Goal: Task Accomplishment & Management: Use online tool/utility

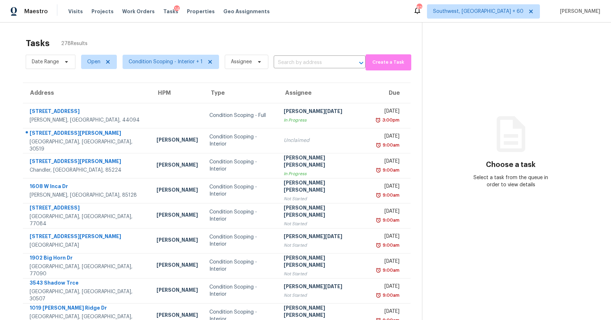
click at [315, 53] on div "Date Range Open Condition Scoping - Interior + 1 Assignee ​" at bounding box center [196, 61] width 340 height 19
click at [318, 59] on input "text" at bounding box center [310, 62] width 72 height 11
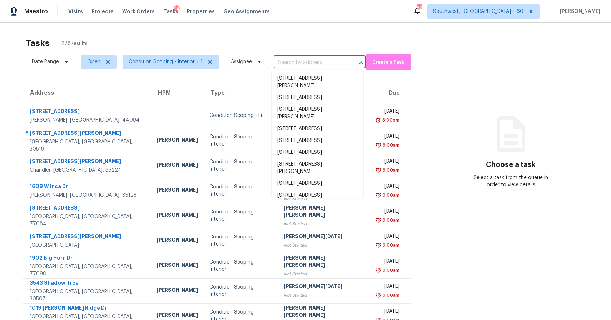
paste input "[STREET_ADDRESS]"
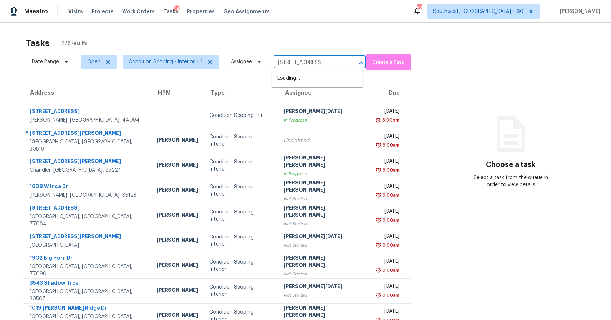
type input "[STREET_ADDRESS]"
click at [320, 40] on div "Tasks 278 Results" at bounding box center [224, 43] width 396 height 19
click at [246, 61] on span "Assignee" at bounding box center [241, 61] width 21 height 7
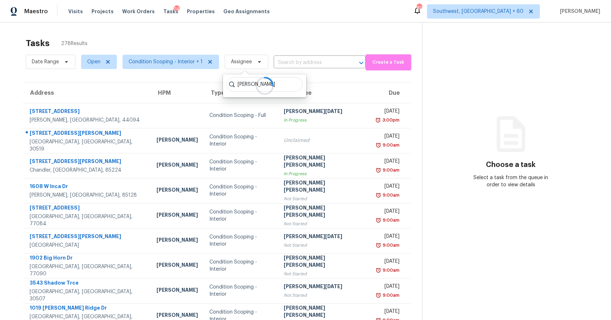
type input "[PERSON_NAME]"
click at [287, 82] on div at bounding box center [264, 85] width 83 height 23
click at [262, 47] on div "Tasks 278 Results" at bounding box center [224, 43] width 396 height 19
click at [51, 66] on span "Date Range" at bounding box center [51, 62] width 50 height 14
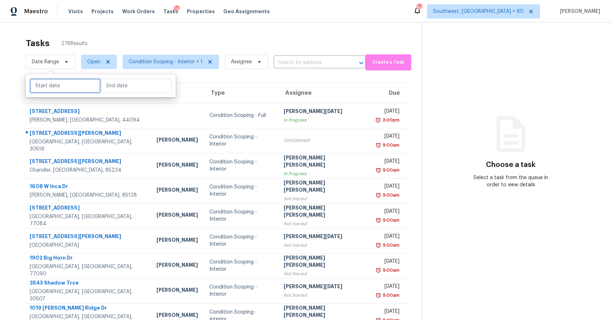
click at [56, 81] on input "text" at bounding box center [65, 86] width 70 height 14
select select "7"
select select "2025"
select select "8"
select select "2025"
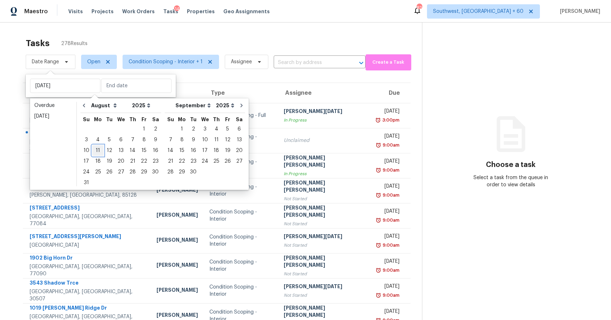
click at [94, 150] on div "11" at bounding box center [97, 150] width 11 height 10
type input "[DATE]"
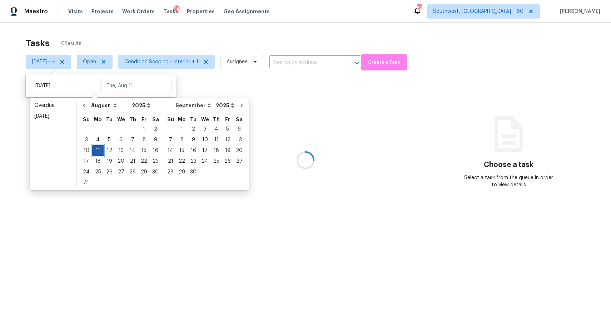
click at [94, 150] on div "11" at bounding box center [97, 150] width 11 height 10
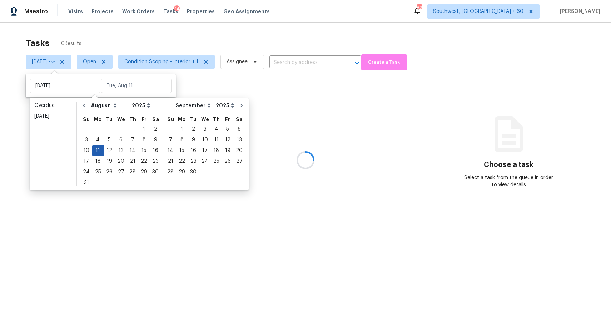
type input "[DATE]"
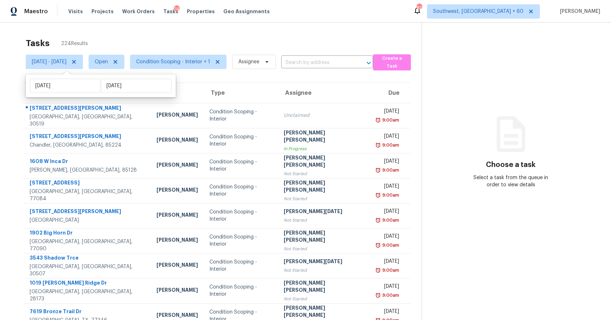
click at [281, 27] on div "Tasks 224 Results [DATE] - [DATE] Open Condition Scoping - Interior + 1 Assigne…" at bounding box center [305, 197] width 611 height 350
